Goal: Manage account settings

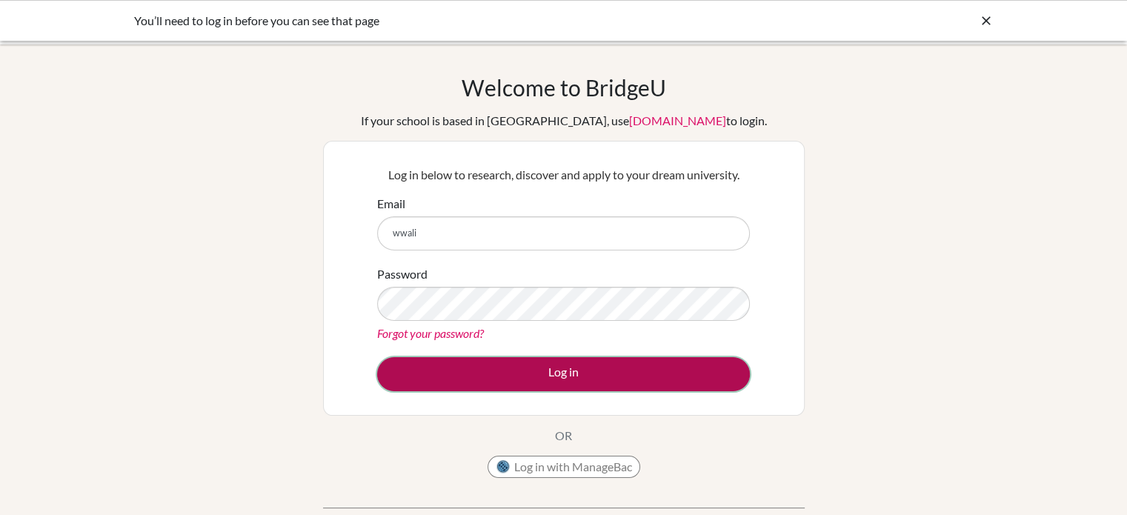
click at [528, 370] on button "Log in" at bounding box center [563, 374] width 373 height 34
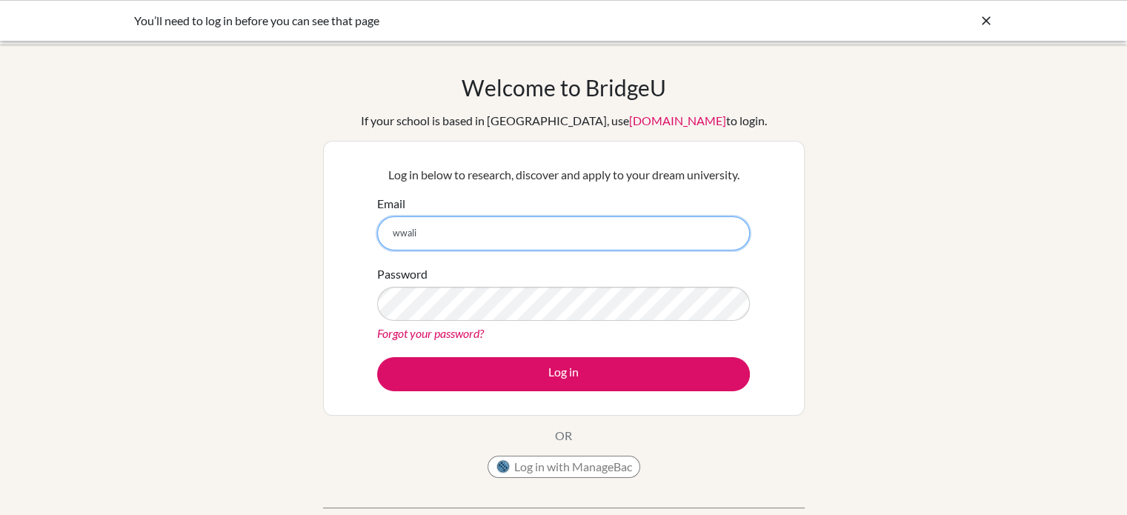
click at [435, 226] on input "wwali" at bounding box center [563, 233] width 373 height 34
type input "wwaliszewski@colegiobolivar.org"
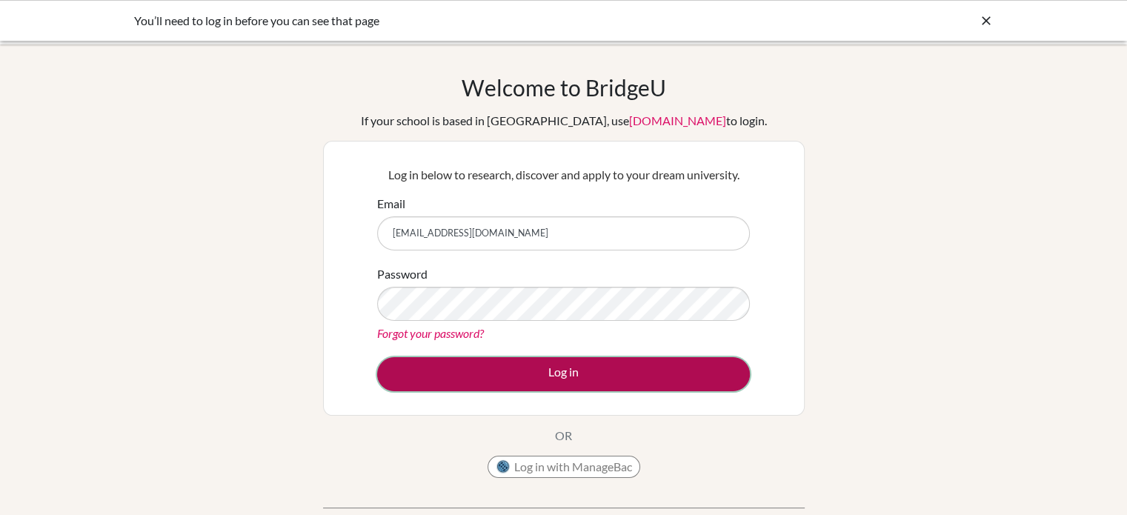
click at [542, 382] on button "Log in" at bounding box center [563, 374] width 373 height 34
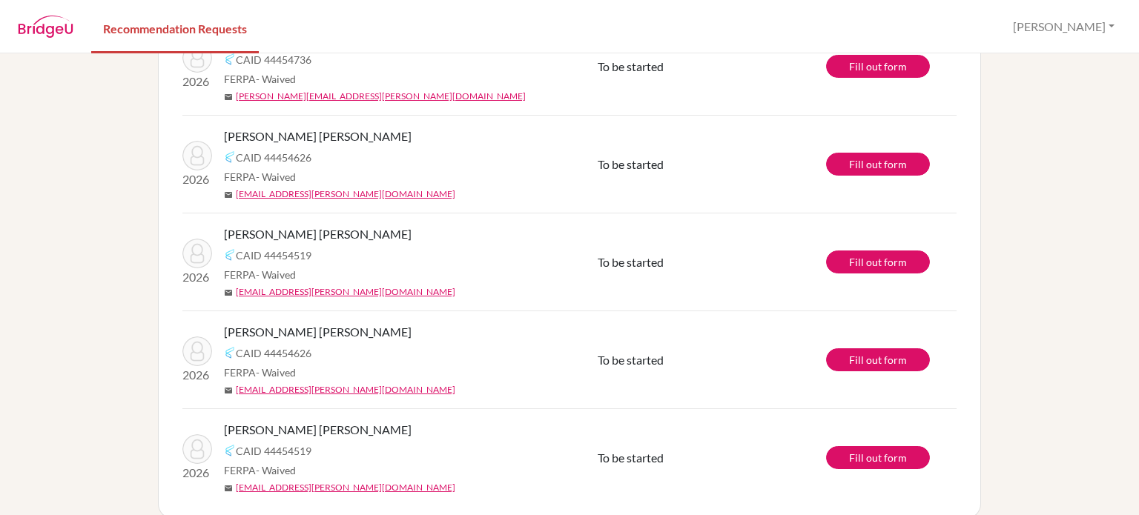
scroll to position [151, 0]
click at [857, 259] on link "Fill out form" at bounding box center [878, 262] width 104 height 23
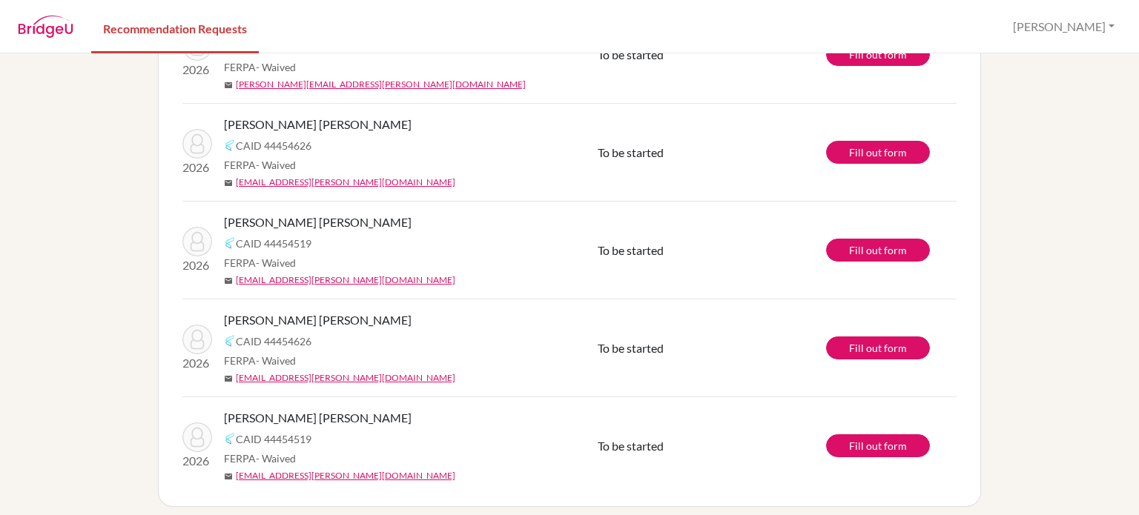
scroll to position [172, 0]
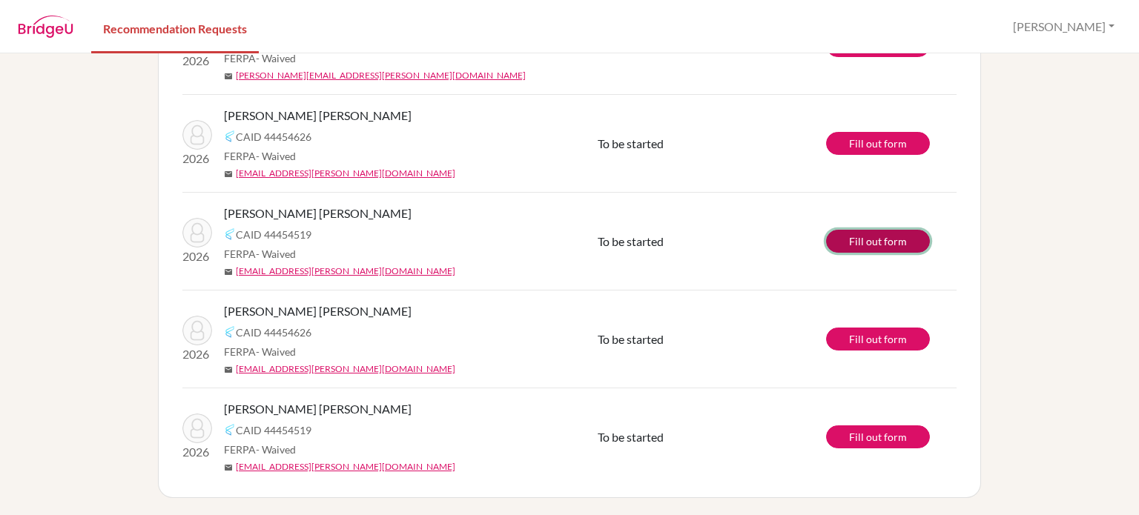
click at [860, 239] on link "Fill out form" at bounding box center [878, 241] width 104 height 23
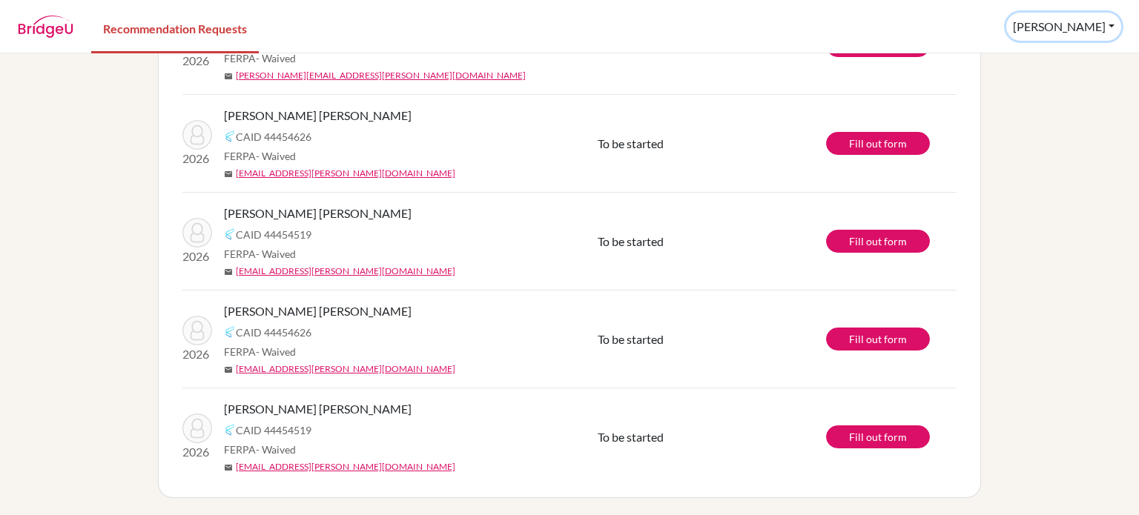
click at [1110, 21] on button "[PERSON_NAME]" at bounding box center [1063, 27] width 115 height 28
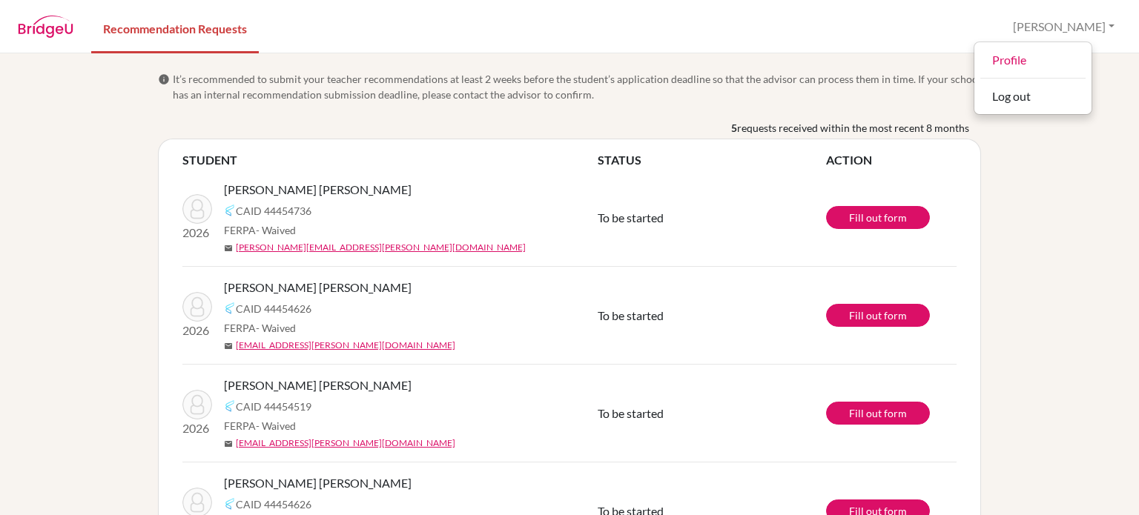
click at [47, 29] on img at bounding box center [46, 27] width 56 height 22
click at [153, 17] on link "Recommendation Requests" at bounding box center [175, 27] width 168 height 51
click at [151, 24] on link "Recommendation Requests" at bounding box center [175, 27] width 168 height 51
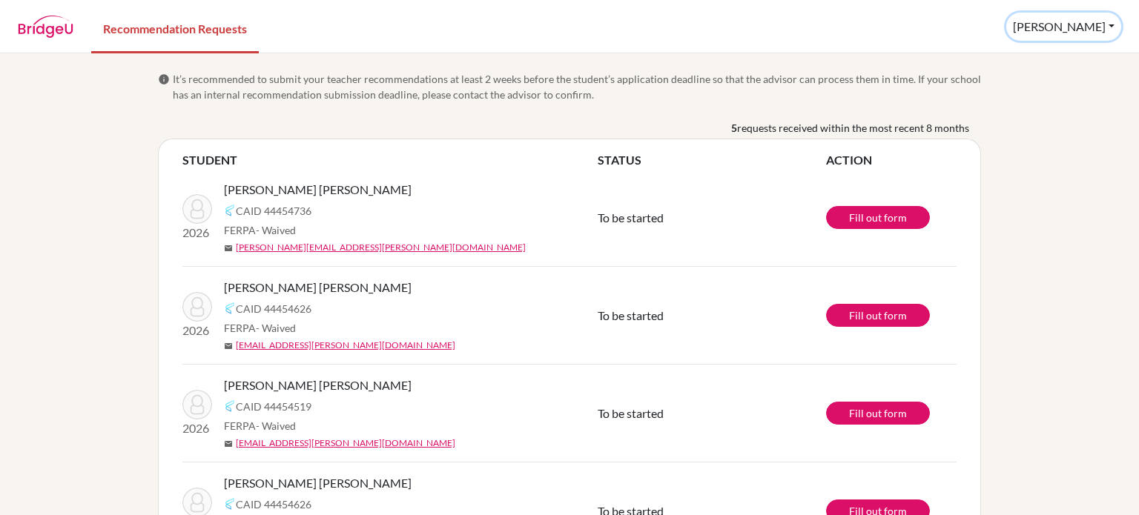
click at [1107, 24] on button "[PERSON_NAME]" at bounding box center [1063, 27] width 115 height 28
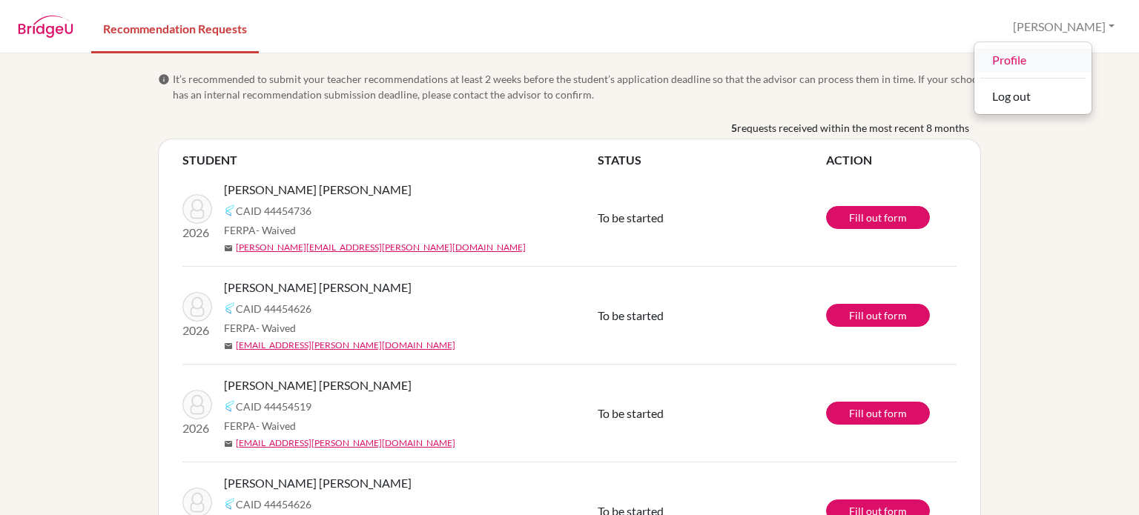
click at [1056, 67] on link "Profile" at bounding box center [1032, 60] width 117 height 24
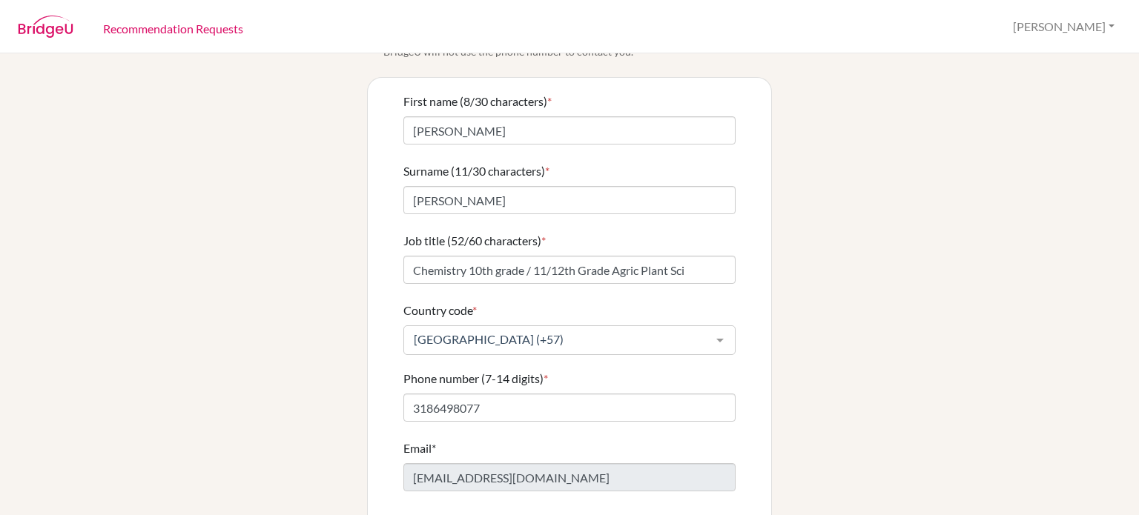
scroll to position [116, 0]
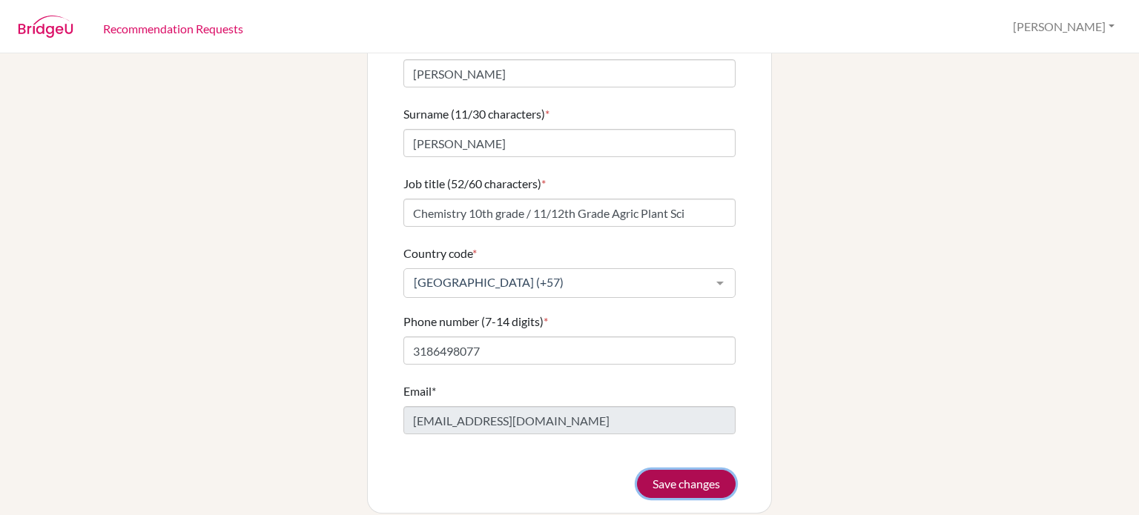
click at [663, 470] on button "Save changes" at bounding box center [686, 484] width 99 height 28
click at [667, 477] on form "First name (8/30 characters) * Wojciech Surname (11/30 characters) * Waliszewsk…" at bounding box center [569, 267] width 332 height 463
click at [45, 28] on img at bounding box center [46, 27] width 56 height 22
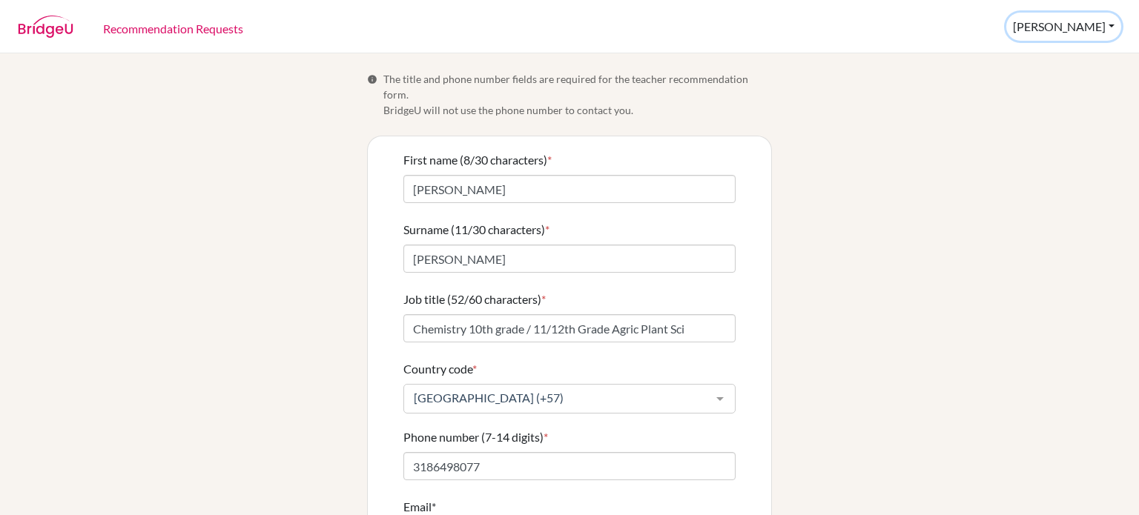
click at [1110, 21] on button "[PERSON_NAME]" at bounding box center [1063, 27] width 115 height 28
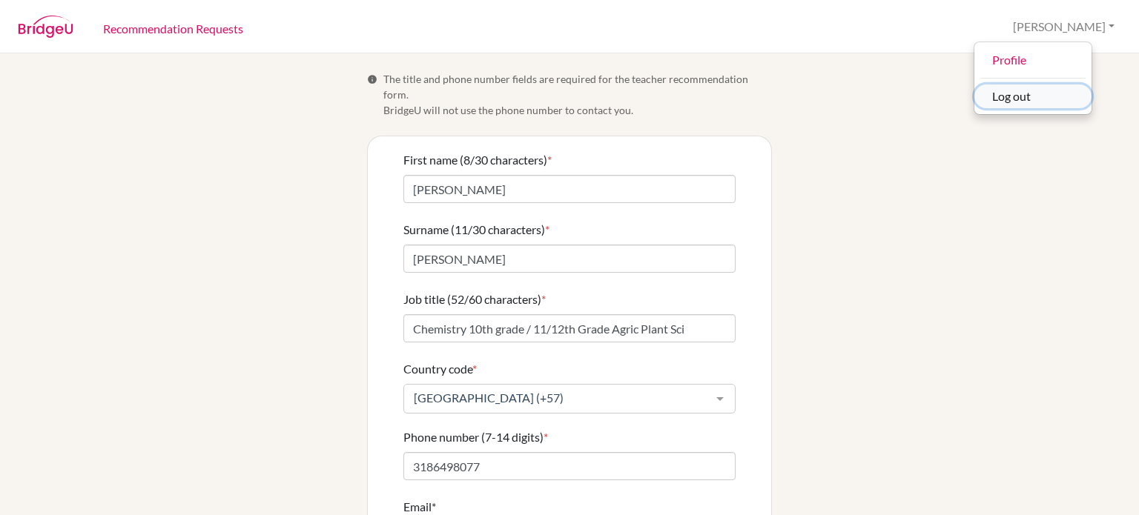
click at [1060, 104] on button "Log out" at bounding box center [1032, 97] width 117 height 24
